Goal: Task Accomplishment & Management: Manage account settings

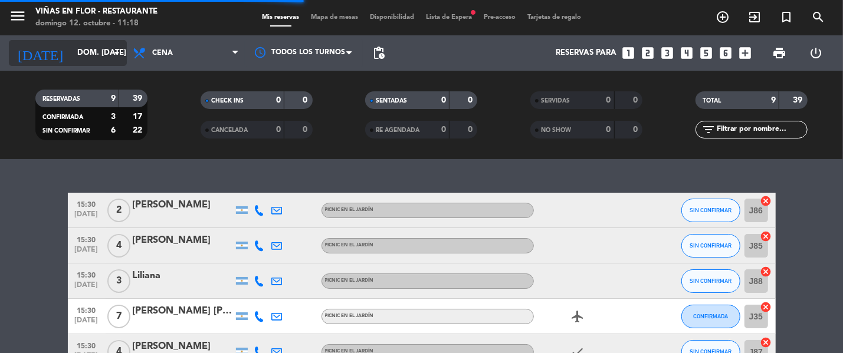
drag, startPoint x: 0, startPoint y: 0, endPoint x: 78, endPoint y: 56, distance: 96.4
click at [78, 56] on input "dom. [DATE]" at bounding box center [122, 52] width 103 height 21
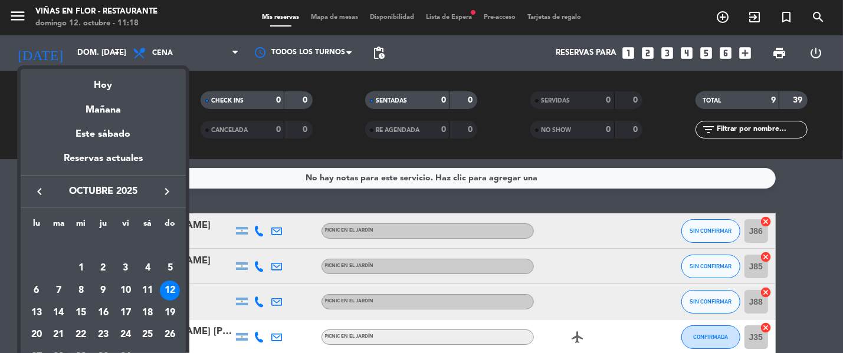
click at [163, 56] on div at bounding box center [421, 176] width 843 height 353
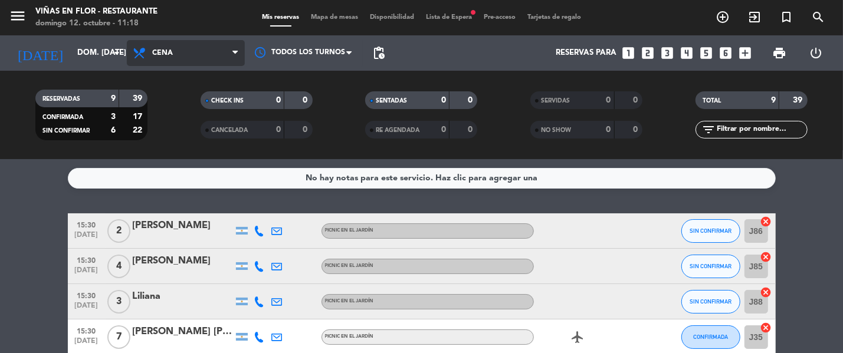
click at [165, 52] on span "Cena" at bounding box center [162, 53] width 21 height 8
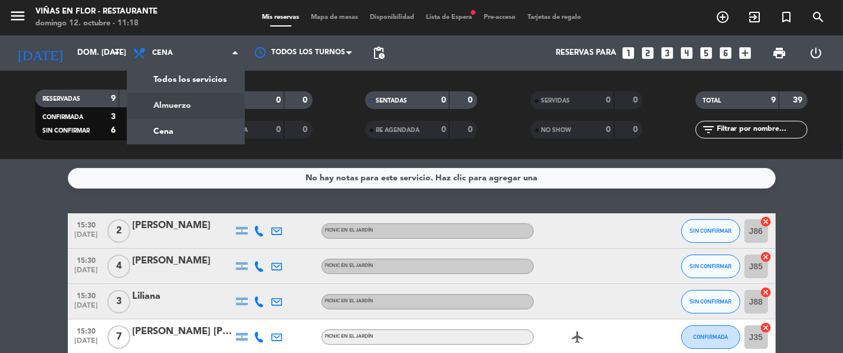
click at [172, 104] on div "menu [PERSON_NAME] en [PERSON_NAME] - Restaurante [PERSON_NAME] 12. octubre - 1…" at bounding box center [421, 79] width 843 height 159
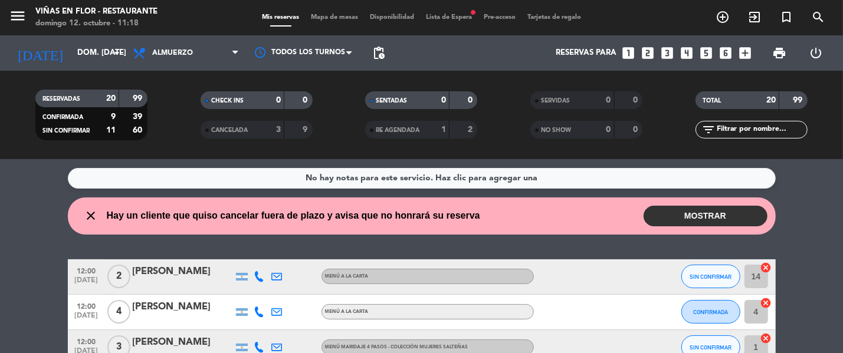
click at [268, 130] on div "3" at bounding box center [269, 130] width 24 height 14
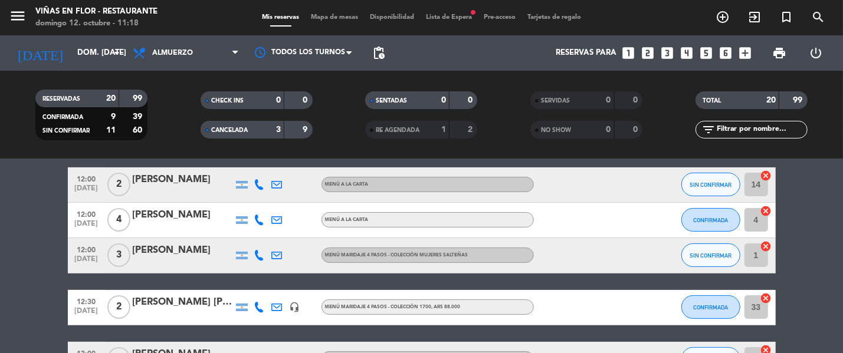
scroll to position [50, 0]
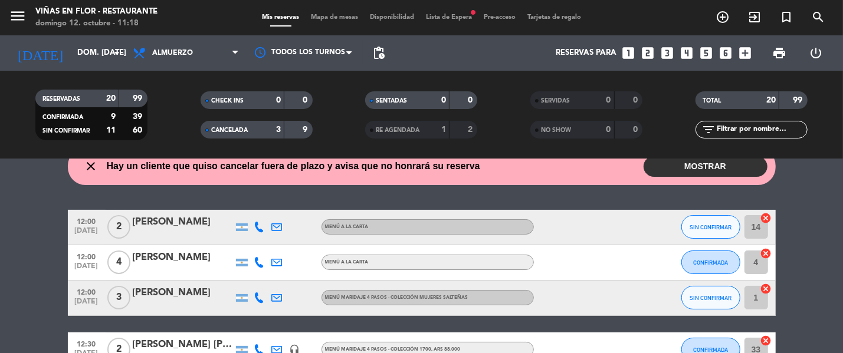
click at [707, 171] on button "MOSTRAR" at bounding box center [706, 166] width 124 height 21
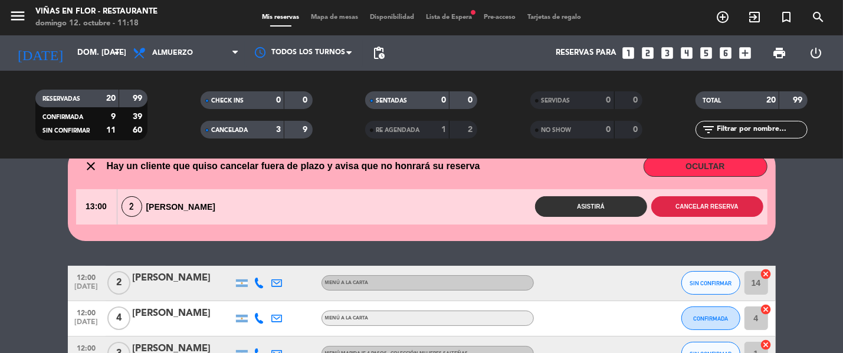
click at [661, 207] on button "Cancelar reserva" at bounding box center [707, 206] width 112 height 21
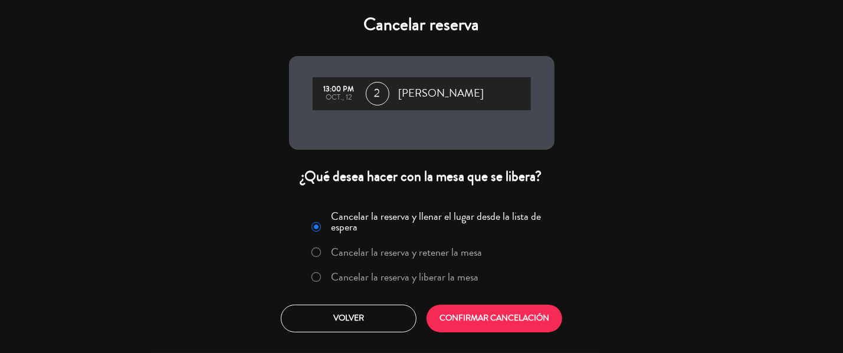
drag, startPoint x: 385, startPoint y: 275, endPoint x: 399, endPoint y: 280, distance: 15.5
click at [386, 275] on label "Cancelar la reserva y liberar la mesa" at bounding box center [404, 277] width 147 height 11
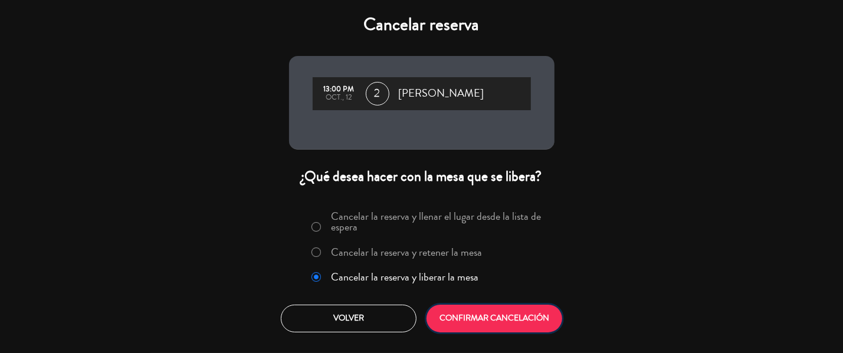
click at [471, 324] on button "CONFIRMAR CANCELACIÓN" at bounding box center [494, 319] width 136 height 28
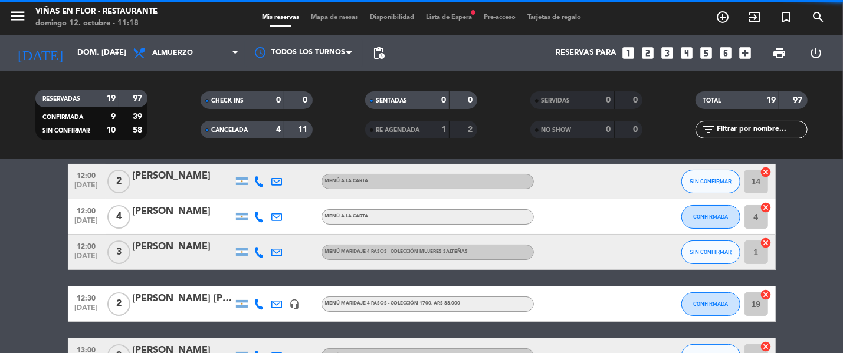
scroll to position [0, 0]
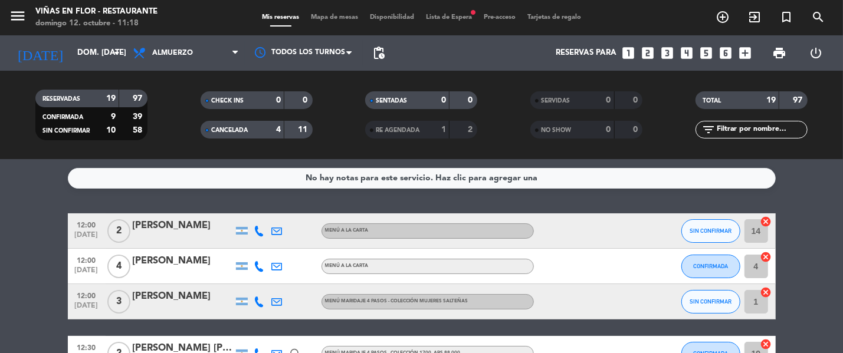
click at [452, 18] on span "Lista de Espera fiber_manual_record" at bounding box center [449, 17] width 58 height 6
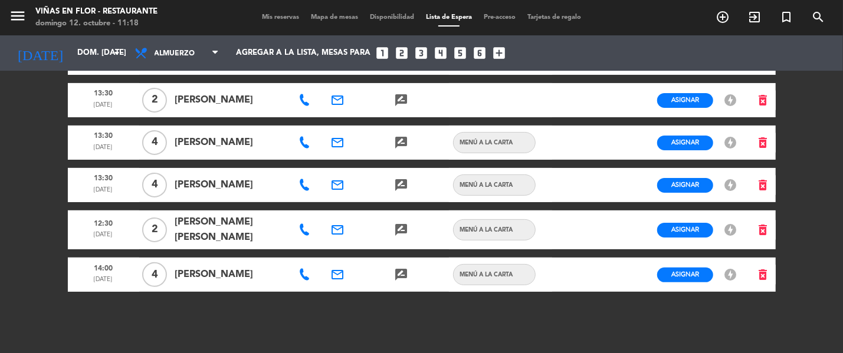
scroll to position [84, 0]
